Goal: Check status: Check status

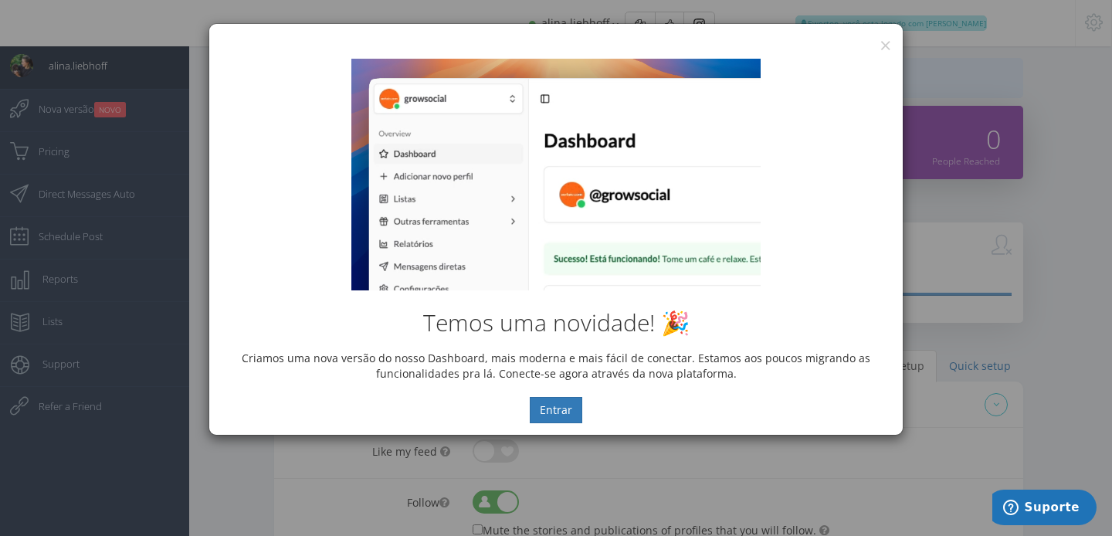
click at [892, 55] on div "Temos uma novidade! 🎉 Criamos uma nova versão do nosso Dashboard, mais moderna …" at bounding box center [555, 241] width 693 height 388
click at [891, 53] on div "Temos uma novidade! 🎉 Criamos uma nova versão do nosso Dashboard, mais moderna …" at bounding box center [555, 241] width 693 height 388
click at [886, 47] on div "Temos uma novidade! 🎉 Criamos uma nova versão do nosso Dashboard, mais moderna …" at bounding box center [555, 241] width 693 height 388
click at [887, 39] on button "×" at bounding box center [885, 45] width 12 height 21
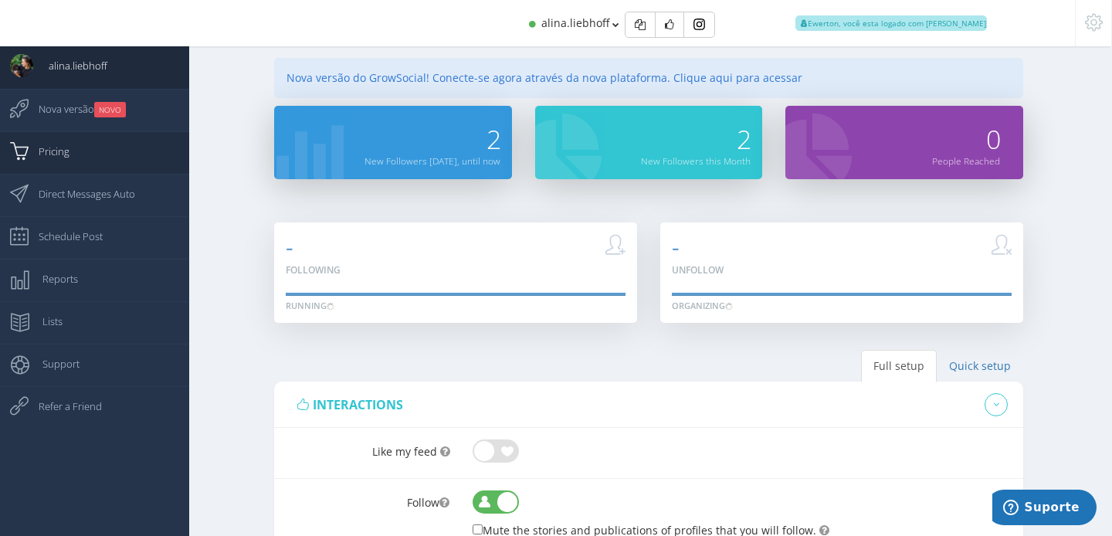
click at [120, 156] on link "Pricing" at bounding box center [94, 152] width 189 height 42
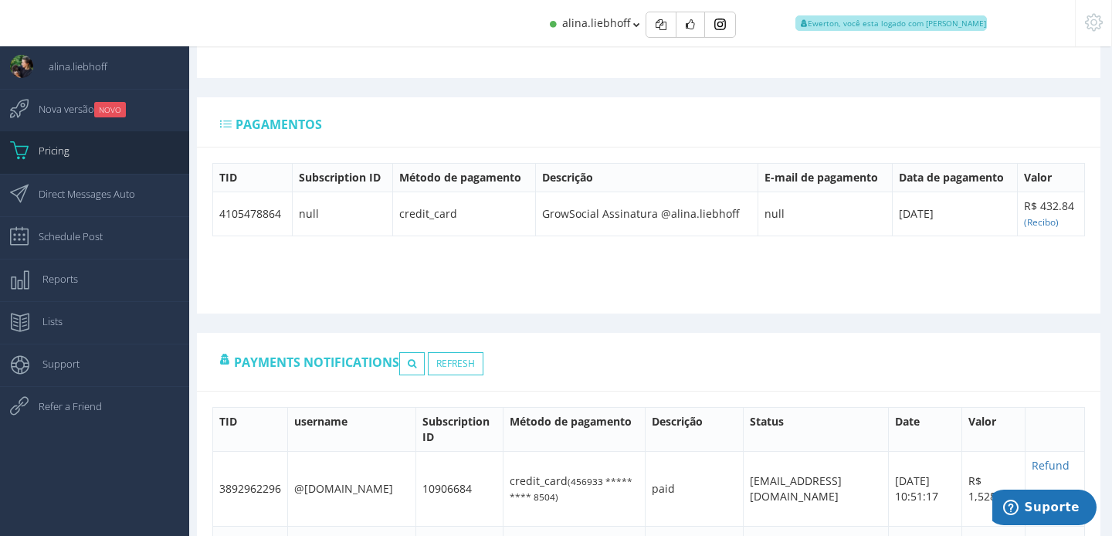
scroll to position [512, 0]
click at [416, 367] on icon at bounding box center [412, 364] width 8 height 11
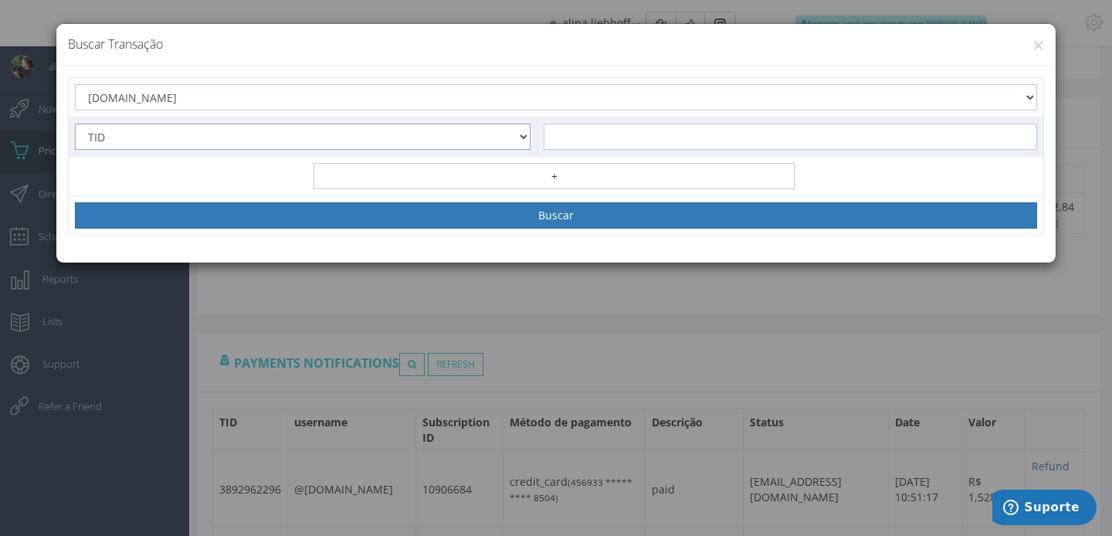
click at [353, 136] on select "TID Email Código [PERSON_NAME] Primeiros 6 Dígitos Últimos 4 Dígitos Username I…" at bounding box center [303, 137] width 456 height 26
select select "card_last_digits"
click at [75, 124] on select "TID Email Código [PERSON_NAME] Primeiros 6 Dígitos Últimos 4 Dígitos Username I…" at bounding box center [303, 137] width 456 height 26
click at [625, 147] on input "text" at bounding box center [790, 137] width 493 height 26
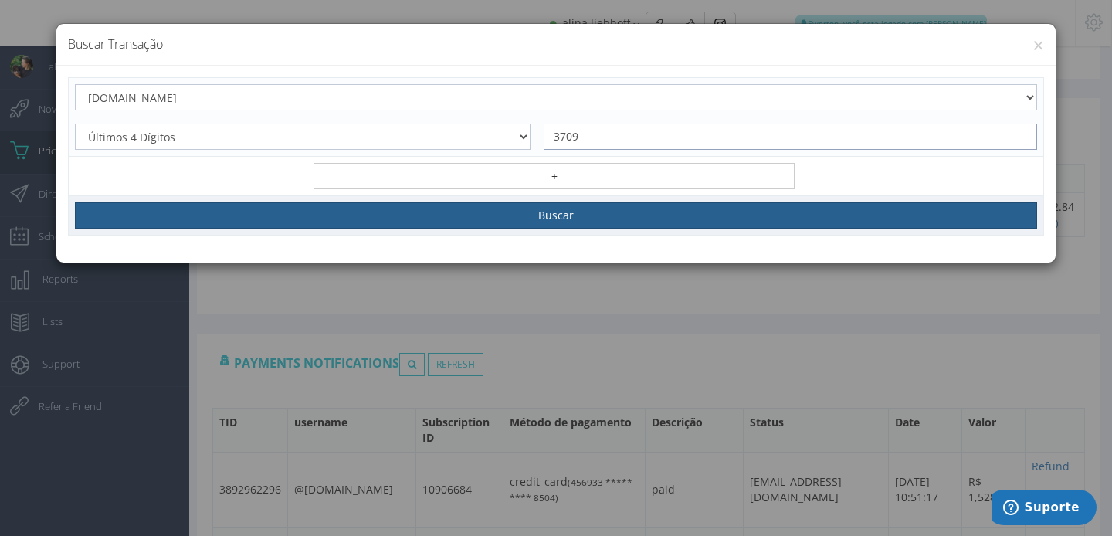
type input "3709"
click at [612, 219] on button "Buscar" at bounding box center [556, 215] width 962 height 26
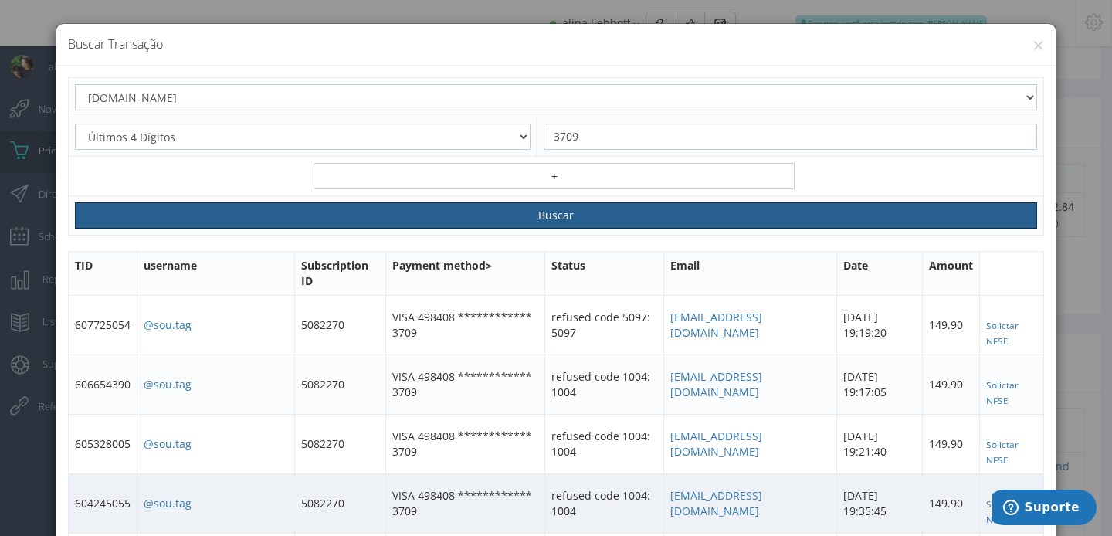
scroll to position [191, 0]
